Goal: Information Seeking & Learning: Learn about a topic

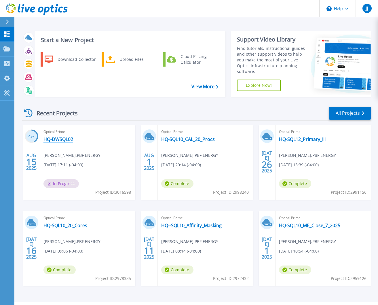
click at [64, 140] on link "HQ-DWSQL02" at bounding box center [58, 139] width 30 height 6
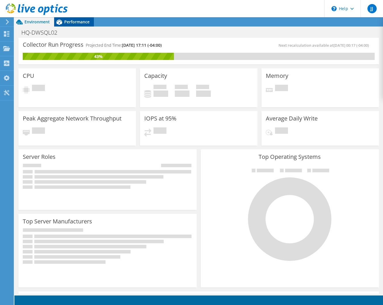
click at [82, 20] on span "Performance" at bounding box center [76, 21] width 25 height 5
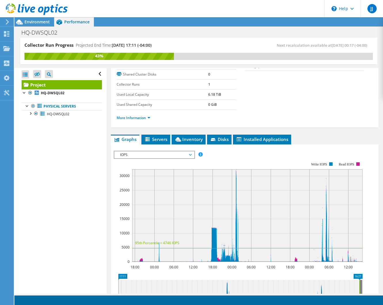
scroll to position [115, 0]
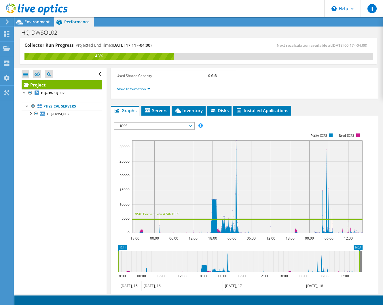
click at [128, 125] on span "IOPS" at bounding box center [154, 125] width 74 height 7
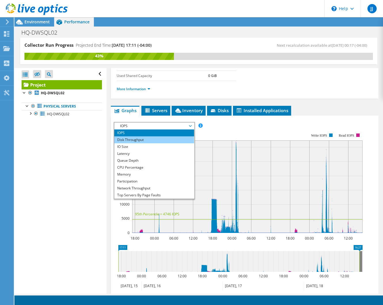
click at [135, 140] on li "Disk Throughput" at bounding box center [154, 139] width 80 height 7
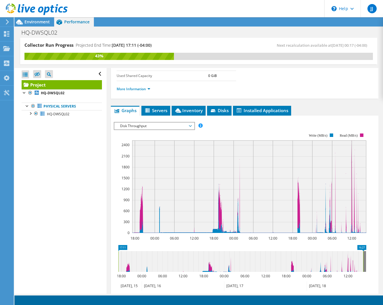
click at [138, 125] on span "Disk Throughput" at bounding box center [154, 125] width 74 height 7
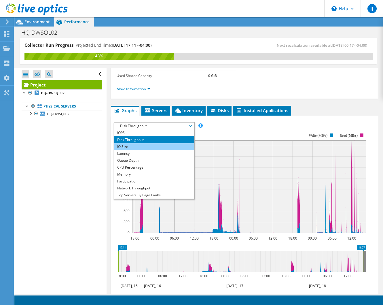
click at [128, 147] on li "IO Size" at bounding box center [154, 146] width 80 height 7
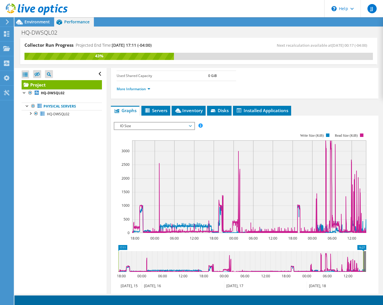
click at [166, 126] on span "IO Size" at bounding box center [154, 125] width 74 height 7
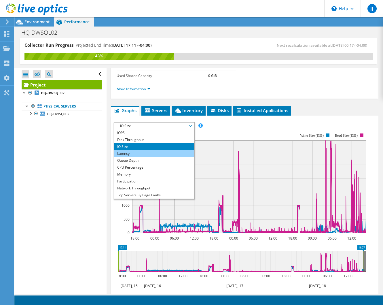
click at [129, 152] on li "Latency" at bounding box center [154, 153] width 80 height 7
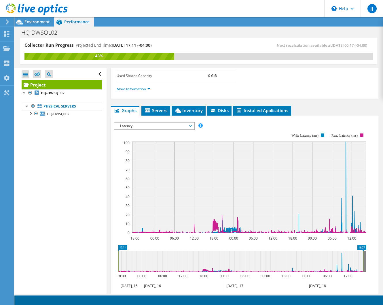
click at [157, 127] on span "Latency" at bounding box center [154, 125] width 74 height 7
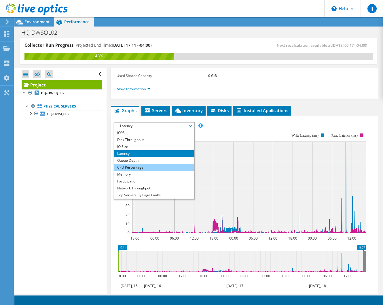
click at [132, 168] on li "CPU Percentage" at bounding box center [154, 167] width 80 height 7
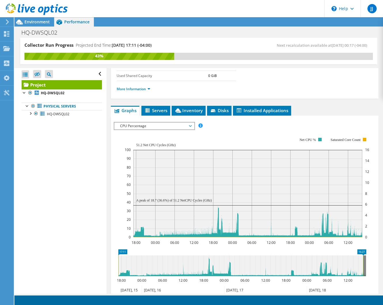
click at [159, 126] on span "CPU Percentage" at bounding box center [154, 125] width 74 height 7
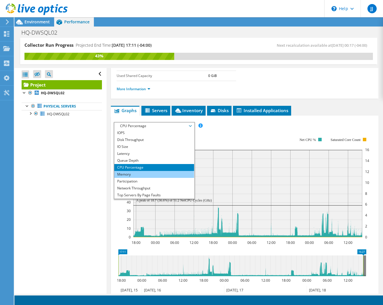
click at [127, 175] on li "Memory" at bounding box center [154, 174] width 80 height 7
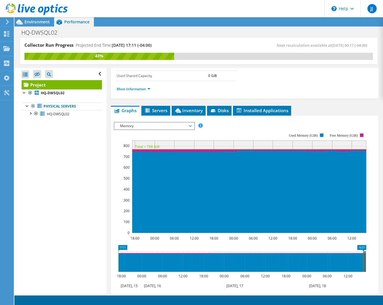
click at [163, 125] on span "Memory" at bounding box center [154, 125] width 74 height 7
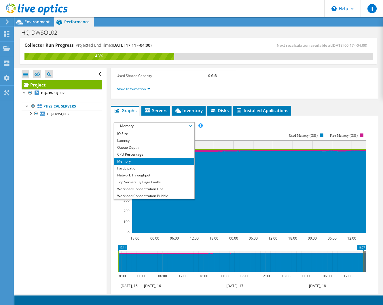
scroll to position [21, 0]
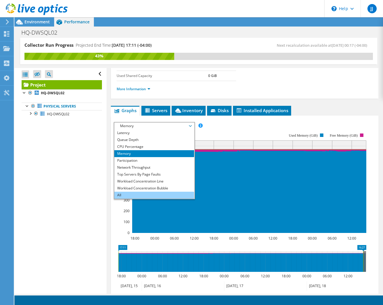
click at [117, 196] on li "All" at bounding box center [154, 194] width 80 height 7
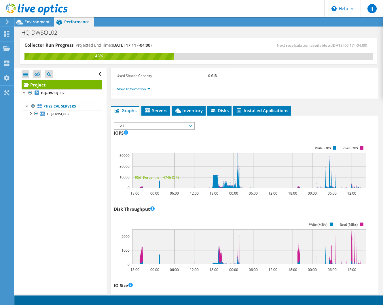
click at [140, 125] on span "All" at bounding box center [154, 125] width 74 height 7
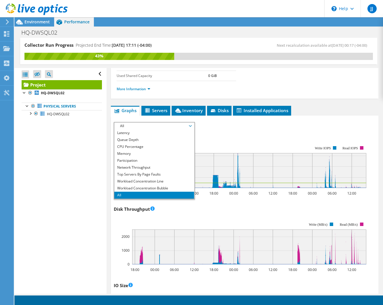
scroll to position [0, 0]
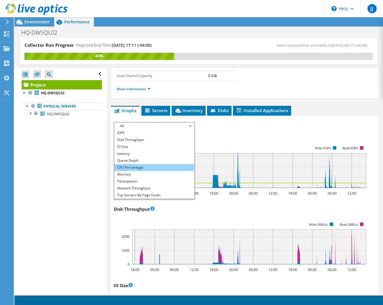
click at [142, 166] on li "CPU Percentage" at bounding box center [154, 167] width 80 height 7
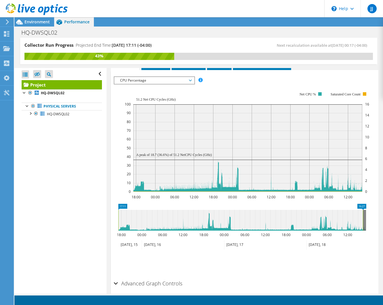
scroll to position [184, 0]
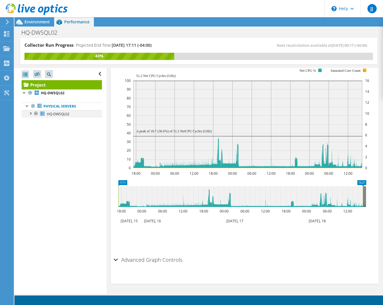
click at [29, 113] on div at bounding box center [30, 113] width 6 height 6
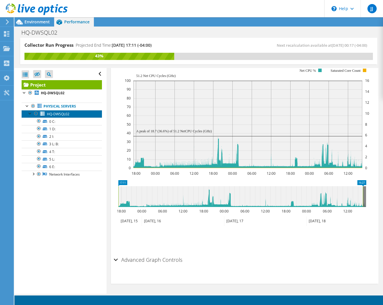
click at [73, 113] on link "HQ-DWSQL02" at bounding box center [62, 113] width 80 height 7
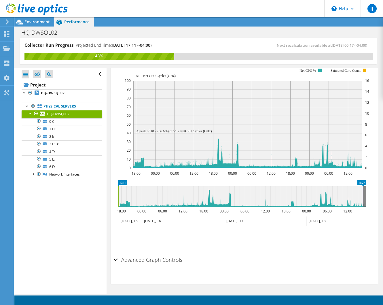
scroll to position [144, 0]
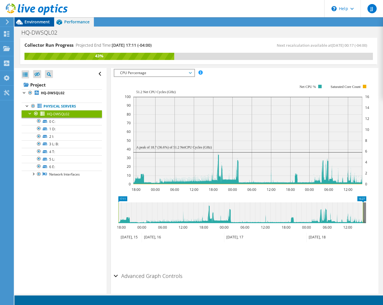
click at [36, 22] on span "Environment" at bounding box center [36, 21] width 25 height 5
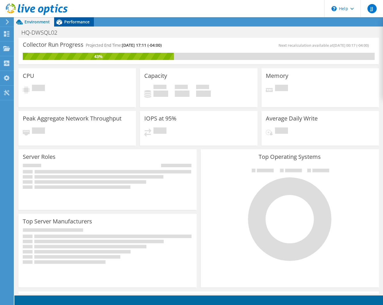
click at [75, 20] on span "Performance" at bounding box center [76, 21] width 25 height 5
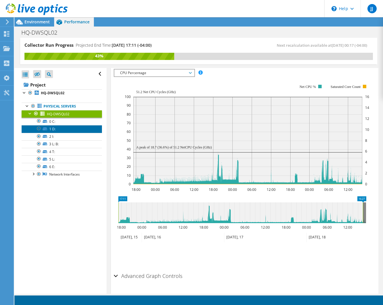
click at [51, 129] on link "1 D:" at bounding box center [62, 128] width 80 height 7
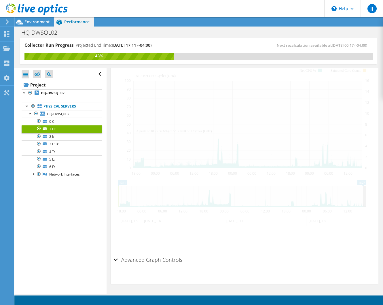
scroll to position [119, 0]
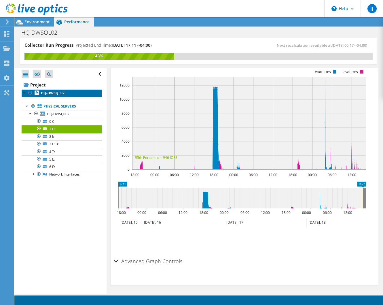
click at [45, 95] on b "HQ-DWSQL02" at bounding box center [53, 92] width 24 height 5
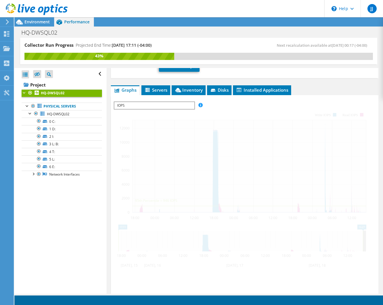
scroll to position [164, 0]
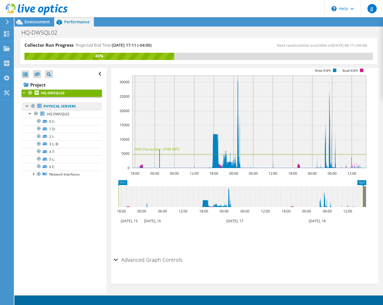
click at [53, 106] on link "Physical Servers" at bounding box center [62, 105] width 80 height 7
click at [64, 115] on span "HQ-DWSQL02" at bounding box center [58, 113] width 22 height 5
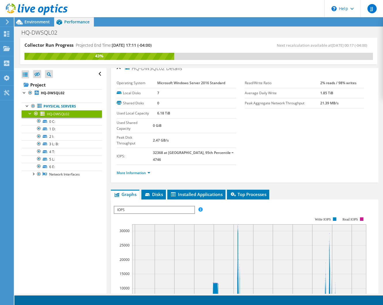
scroll to position [0, 0]
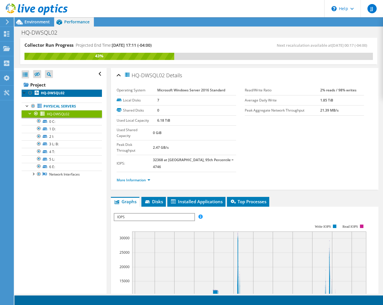
click at [51, 93] on b "HQ-DWSQL02" at bounding box center [53, 92] width 24 height 5
